Goal: Transaction & Acquisition: Download file/media

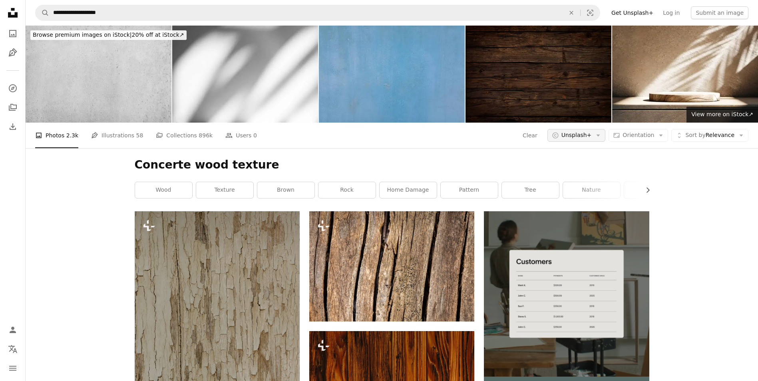
click at [583, 138] on span "Unsplash+" at bounding box center [577, 136] width 30 height 8
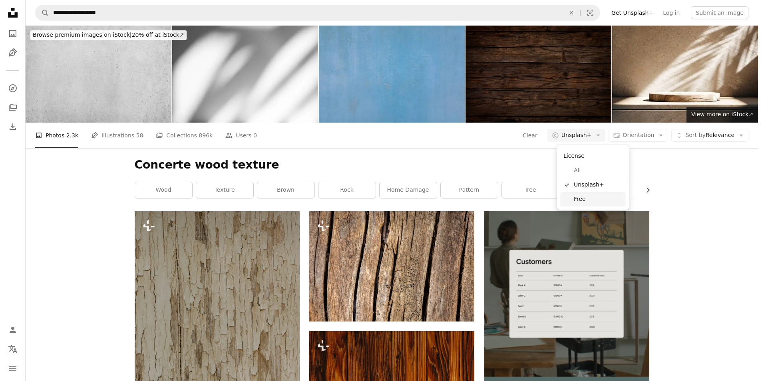
click at [581, 198] on span "Free" at bounding box center [598, 200] width 49 height 8
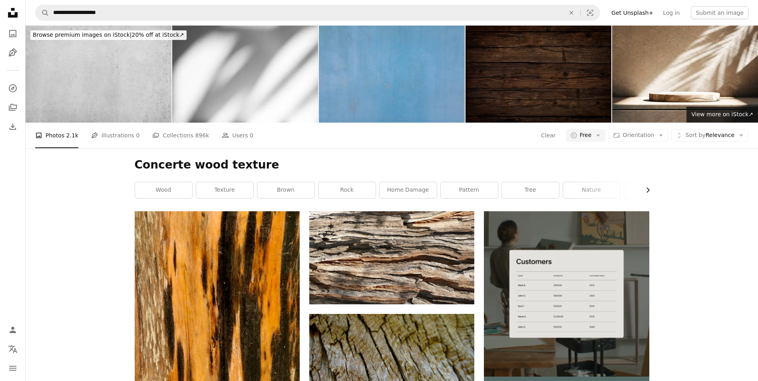
click at [647, 189] on icon "Chevron right" at bounding box center [648, 190] width 8 height 8
click at [134, 188] on icon "Chevron left" at bounding box center [136, 190] width 8 height 8
click at [237, 190] on link "texture" at bounding box center [224, 190] width 57 height 16
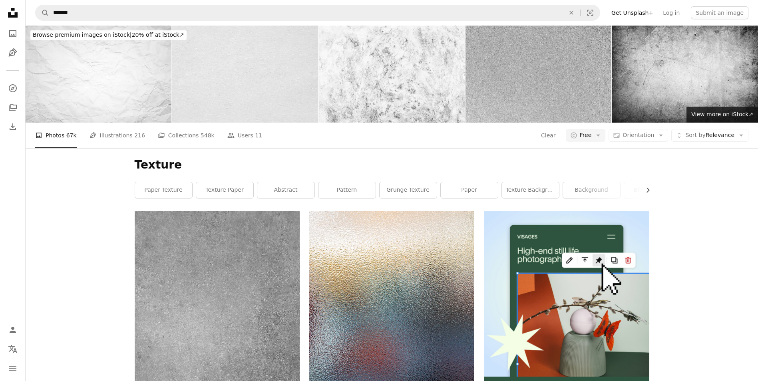
scroll to position [1546, 0]
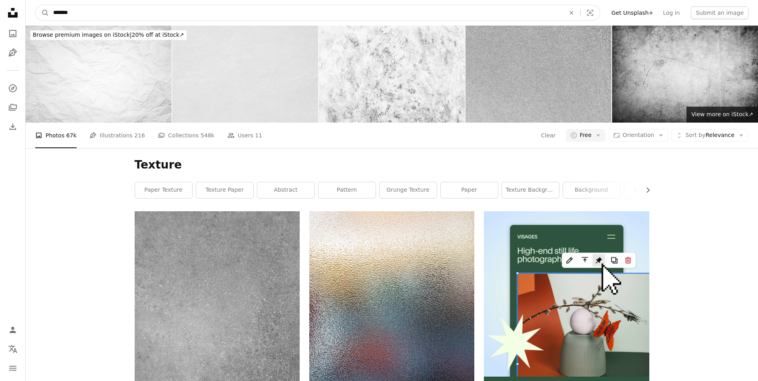
drag, startPoint x: 118, startPoint y: 12, endPoint x: -2, endPoint y: 9, distance: 119.6
type input "**********"
click at [36, 5] on button "A magnifying glass" at bounding box center [43, 12] width 14 height 15
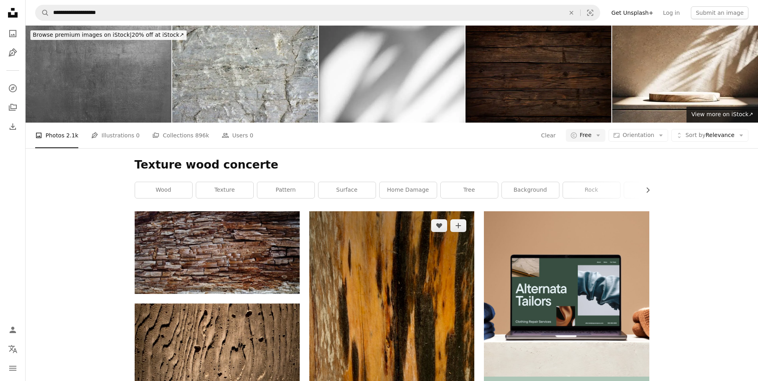
scroll to position [186, 0]
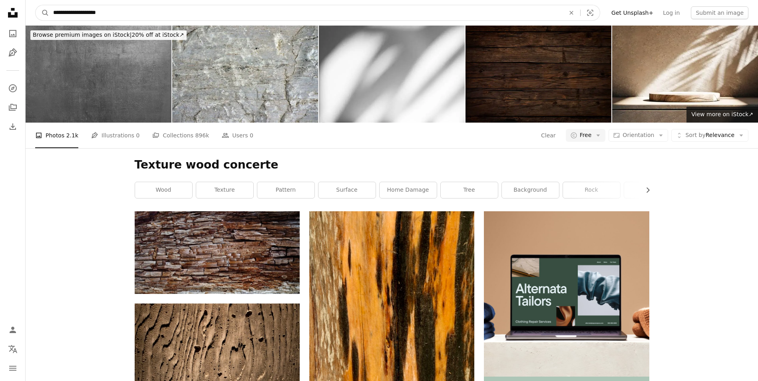
click at [158, 15] on input "**********" at bounding box center [306, 12] width 514 height 15
type input "********"
click button "A magnifying glass" at bounding box center [43, 12] width 14 height 15
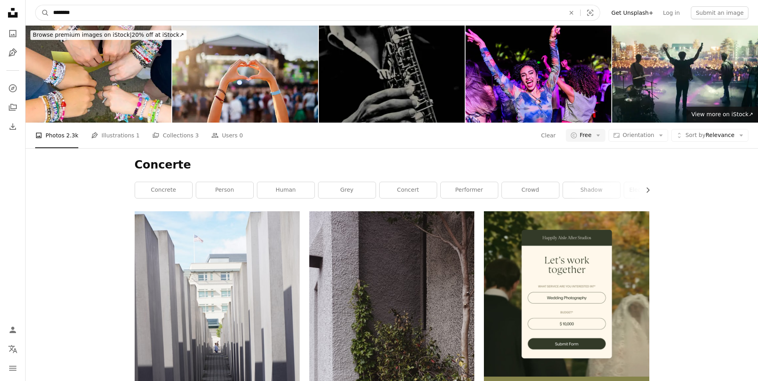
scroll to position [1105, 0]
drag, startPoint x: 142, startPoint y: 15, endPoint x: 13, endPoint y: 6, distance: 129.4
paste input "Find visuals sitewide"
type input "********"
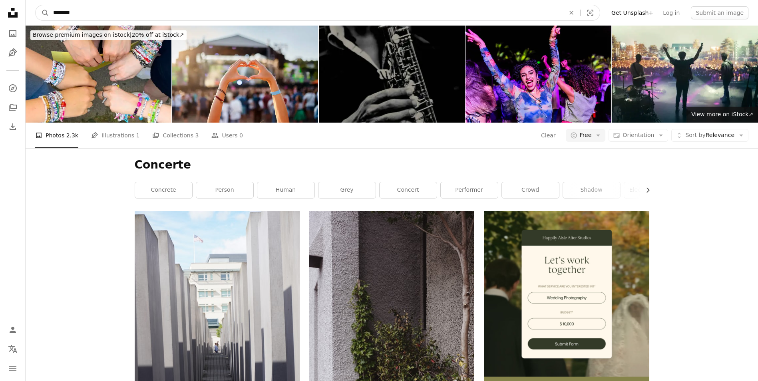
click button "A magnifying glass" at bounding box center [43, 12] width 14 height 15
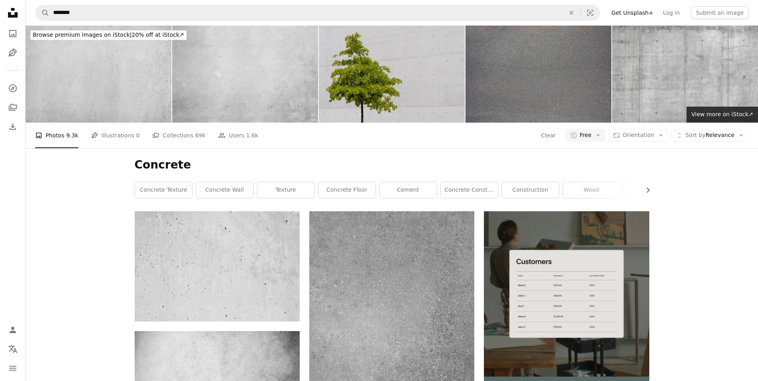
scroll to position [1333, 0]
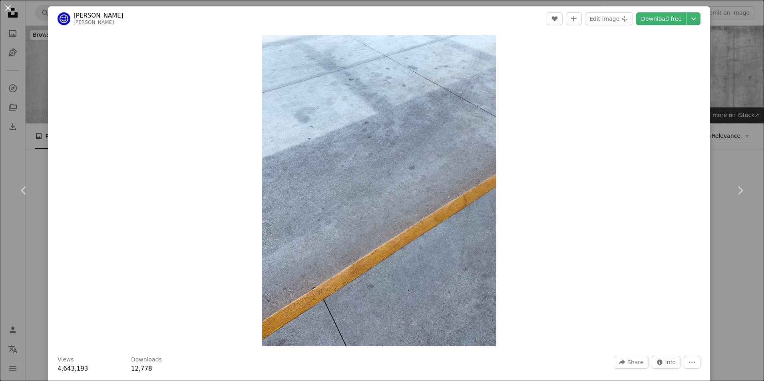
click at [11, 9] on button "An X shape" at bounding box center [8, 8] width 10 height 10
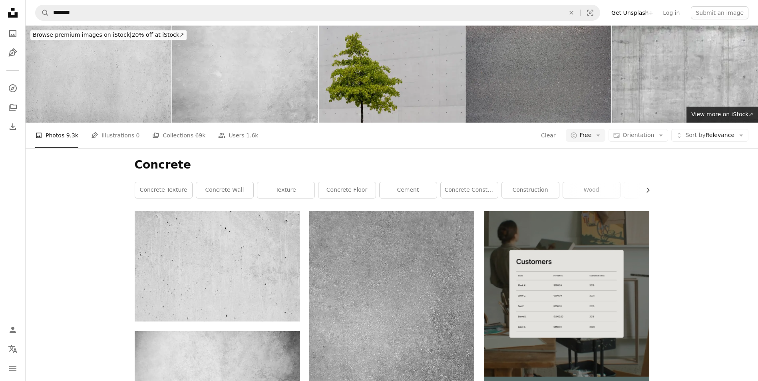
click at [410, 72] on img at bounding box center [392, 74] width 146 height 97
